Goal: Answer question/provide support

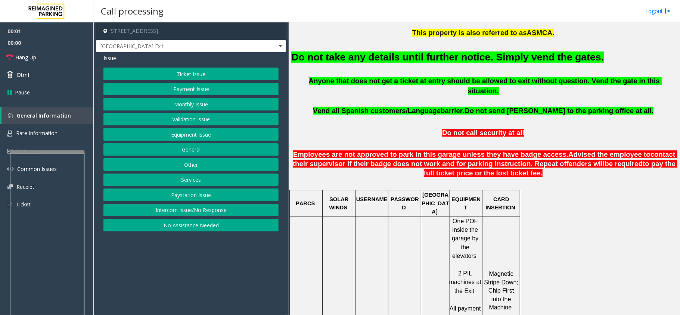
scroll to position [299, 0]
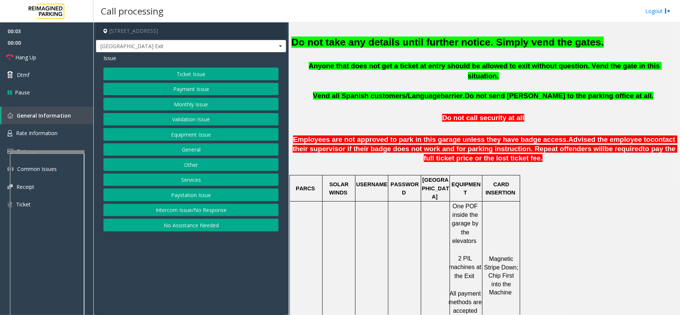
click at [510, 42] on font "Do not take any details until further notice. Simply vend the gates." at bounding box center [447, 42] width 313 height 11
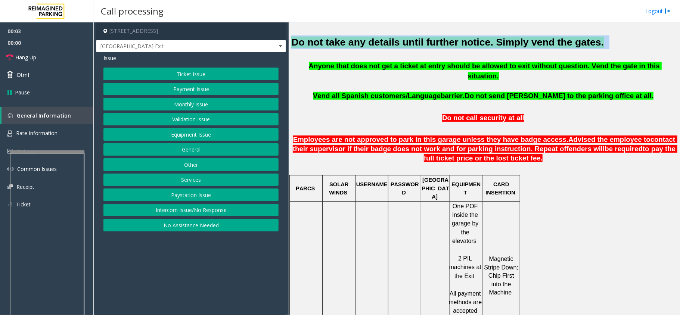
click at [510, 42] on font "Do not take any details until further notice. Simply vend the gates." at bounding box center [447, 42] width 313 height 11
copy h2 "Do not take any details until further notice. Simply vend the gates."
click at [201, 132] on button "Equipment Issue" at bounding box center [191, 134] width 175 height 13
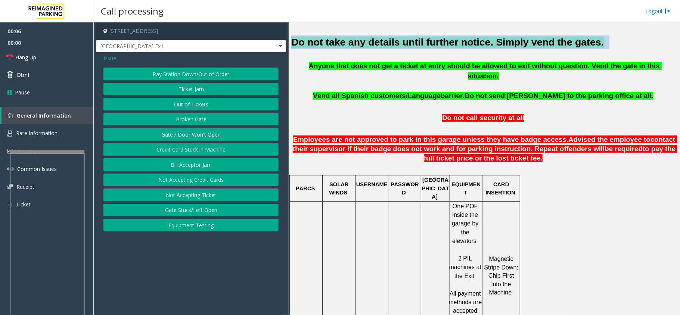
click at [201, 132] on button "Gate / Door Won't Open" at bounding box center [191, 134] width 175 height 13
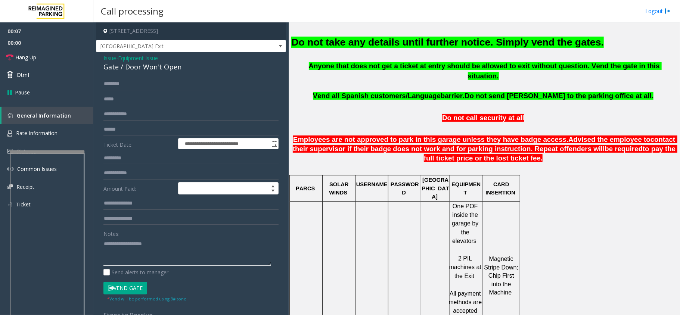
drag, startPoint x: 183, startPoint y: 246, endPoint x: 177, endPoint y: 251, distance: 8.2
click at [184, 246] on textarea at bounding box center [188, 252] width 168 height 28
paste textarea "**********"
type textarea "**********"
click at [127, 284] on button "Vend Gate" at bounding box center [126, 288] width 44 height 13
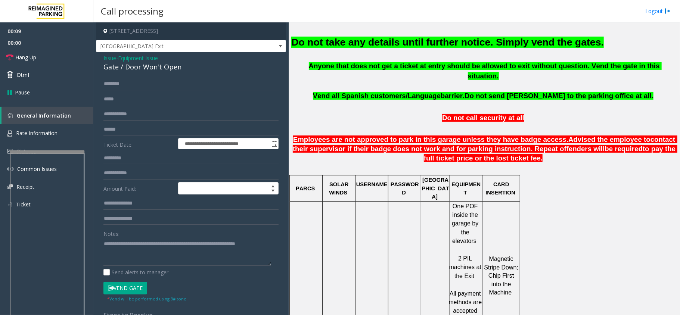
click at [481, 43] on font "Do not take any details until further notice. Simply vend the gates." at bounding box center [447, 42] width 313 height 11
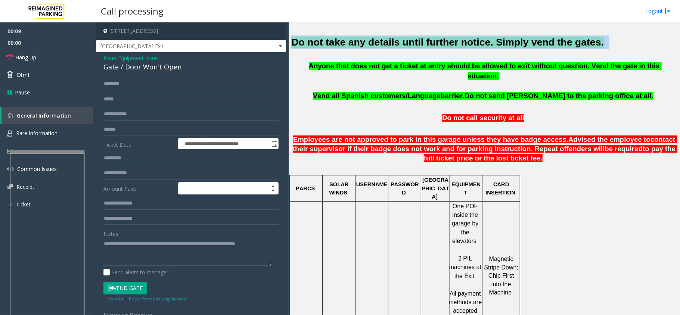
click at [481, 43] on font "Do not take any details until further notice. Simply vend the gates." at bounding box center [447, 42] width 313 height 11
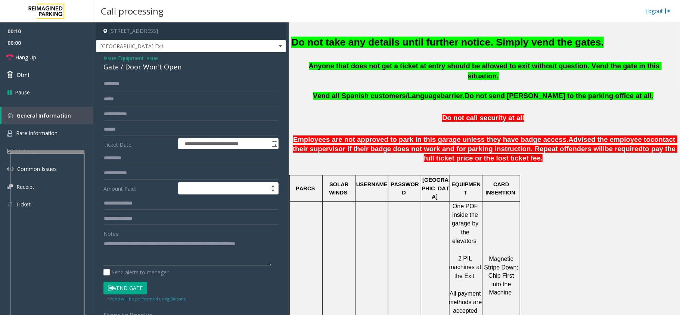
click at [465, 92] on span "barrier." at bounding box center [453, 96] width 24 height 8
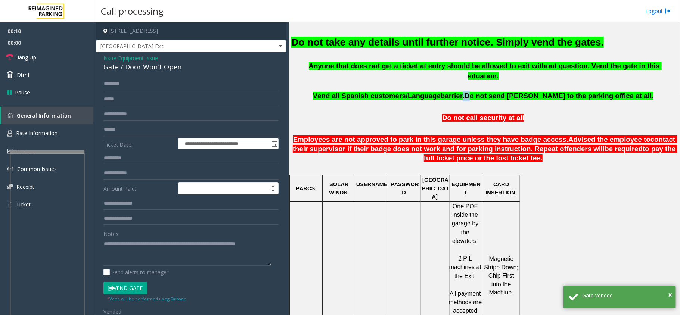
click at [465, 92] on span "barrier." at bounding box center [453, 96] width 24 height 8
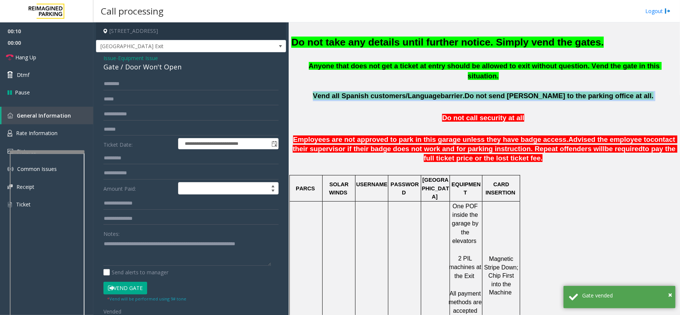
click at [465, 92] on span "barrier." at bounding box center [453, 96] width 24 height 8
copy p "Vend all [DEMOGRAPHIC_DATA] customers/Language barrier. Do not send parkers to …"
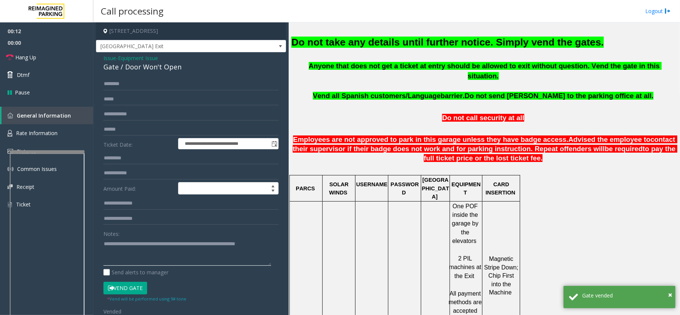
click at [162, 247] on textarea at bounding box center [188, 252] width 168 height 28
click at [163, 247] on textarea at bounding box center [188, 252] width 168 height 28
paste textarea "**********"
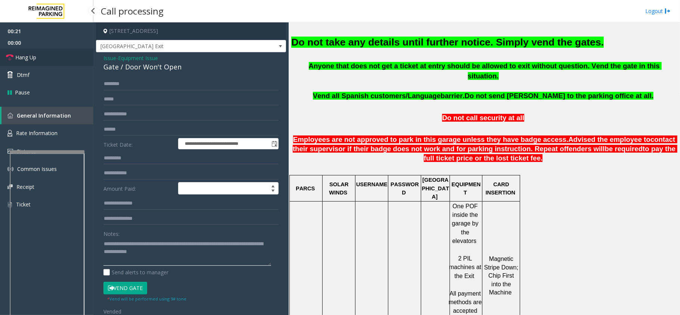
type textarea "**********"
click at [40, 64] on link "Hang Up" at bounding box center [46, 58] width 93 height 18
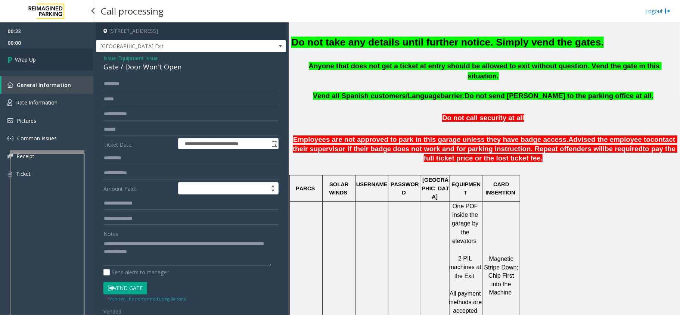
click at [41, 64] on link "Wrap Up" at bounding box center [46, 60] width 93 height 22
